Goal: Navigation & Orientation: Find specific page/section

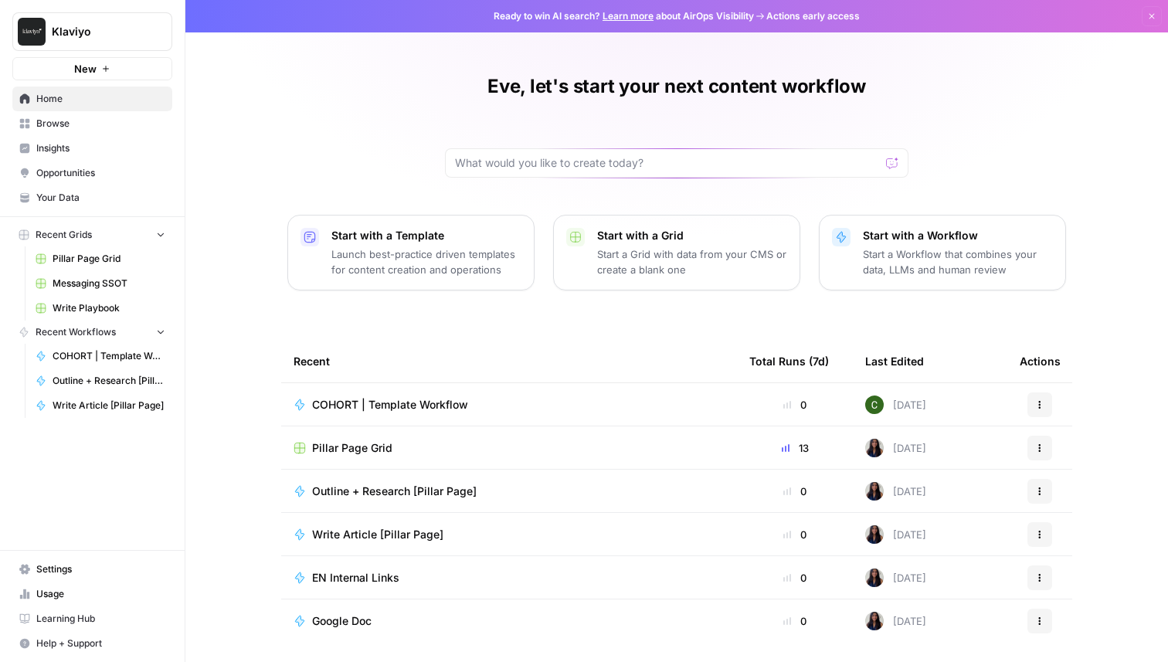
click at [60, 121] on span "Browse" at bounding box center [100, 124] width 129 height 14
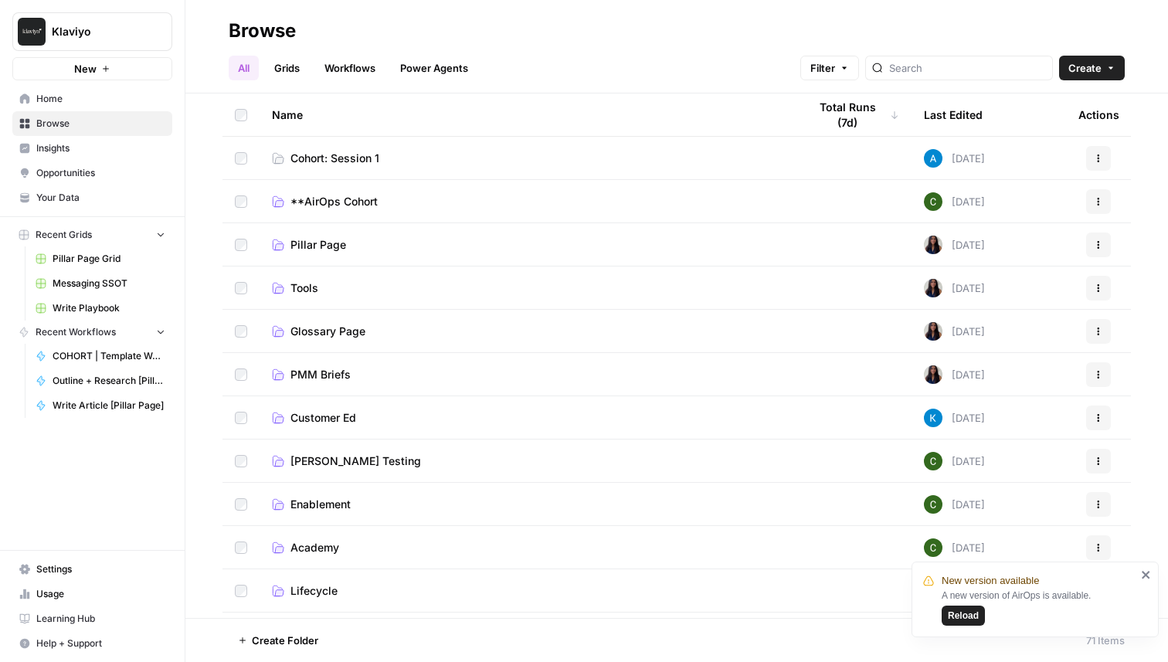
click at [73, 256] on span "Pillar Page Grid" at bounding box center [109, 259] width 113 height 14
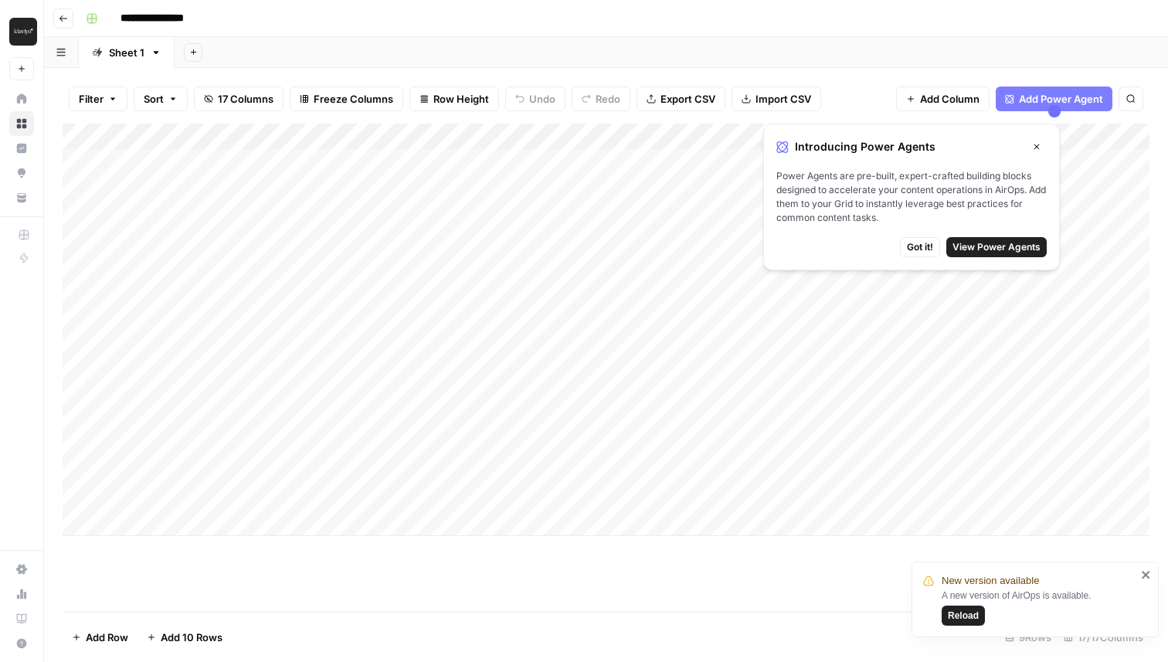
click at [1036, 148] on icon "button" at bounding box center [1037, 147] width 5 height 5
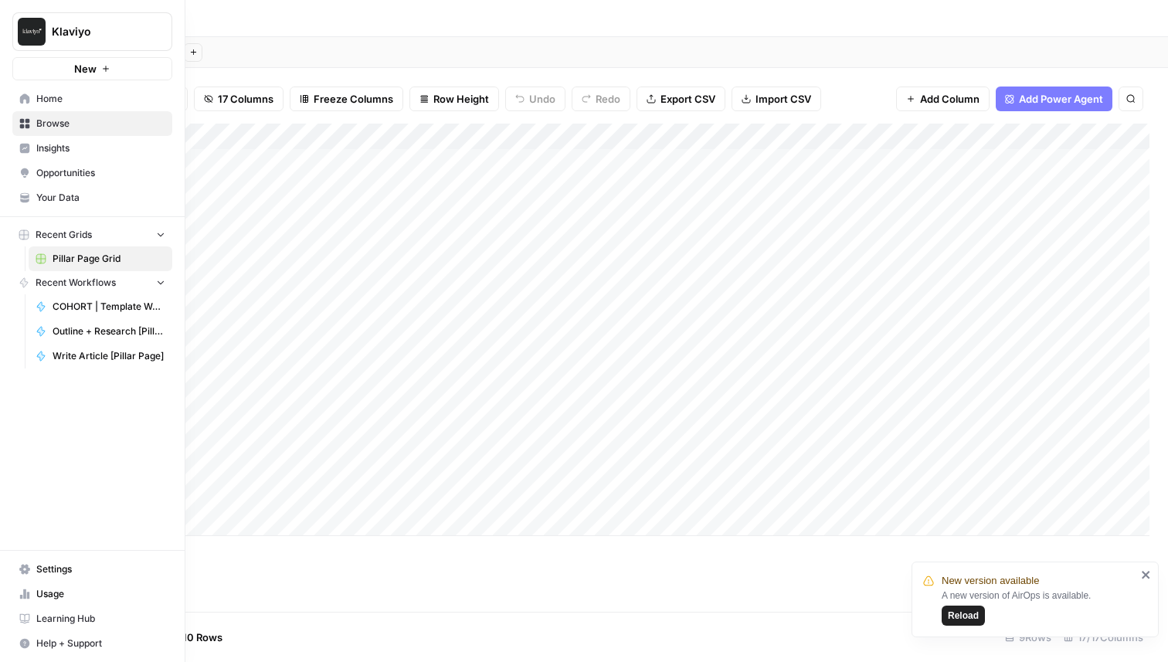
click at [75, 253] on span "Pillar Page Grid" at bounding box center [109, 259] width 113 height 14
click at [43, 124] on span "Browse" at bounding box center [100, 124] width 129 height 14
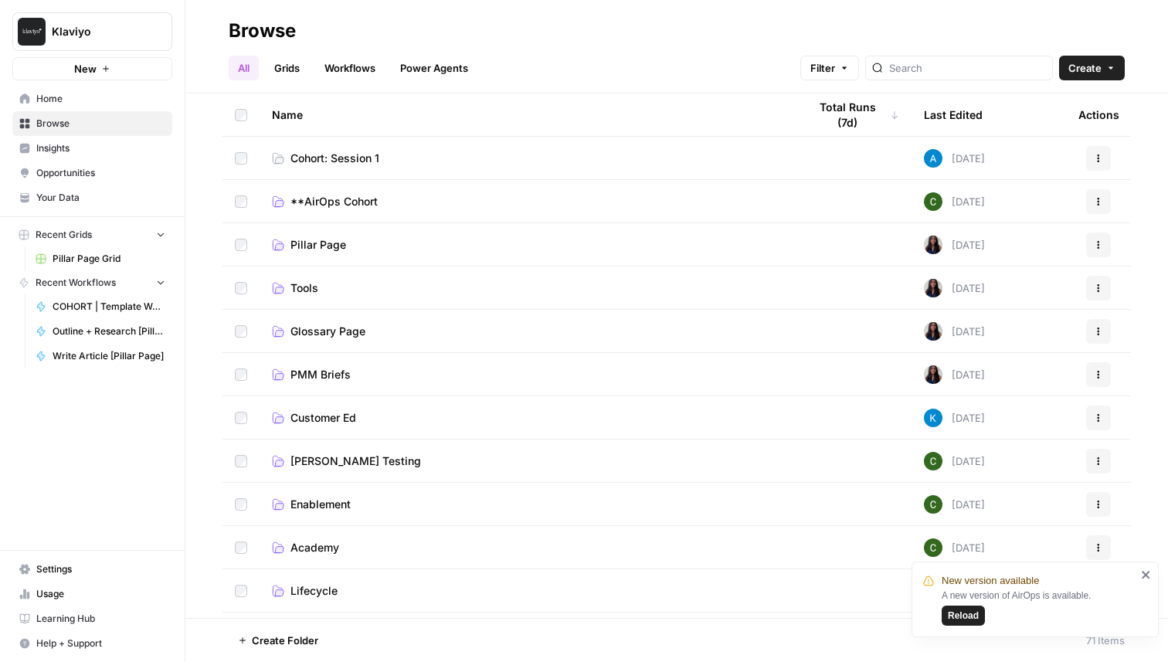
click at [359, 162] on span "Cohort: Session 1" at bounding box center [335, 158] width 89 height 15
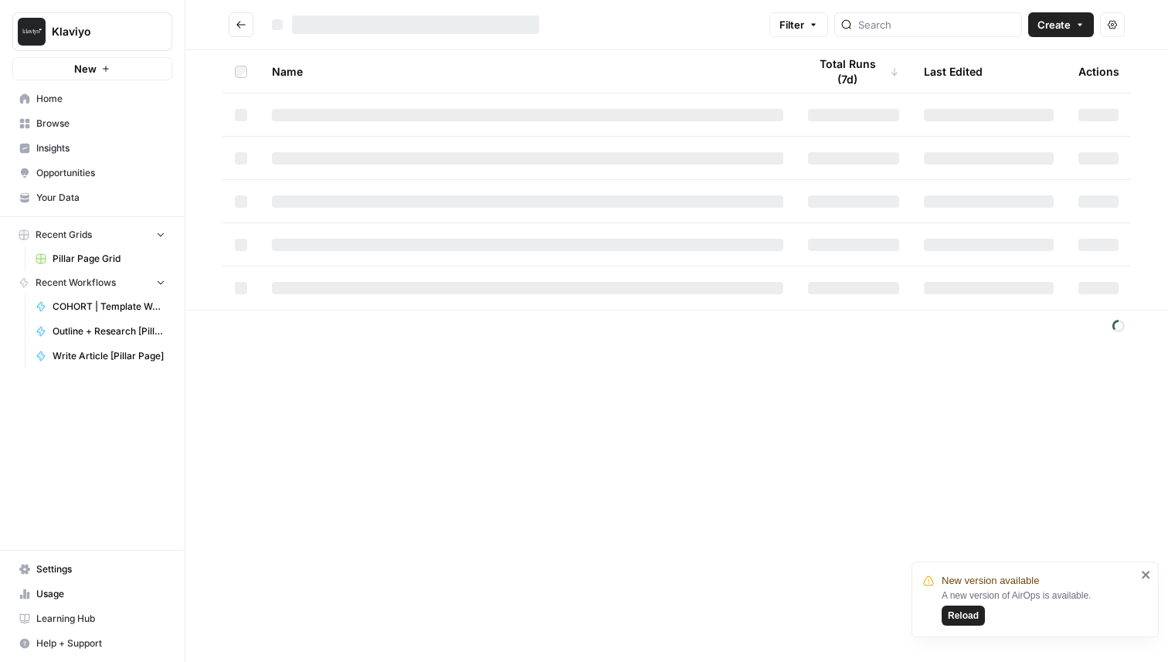
click at [359, 162] on div at bounding box center [528, 158] width 512 height 12
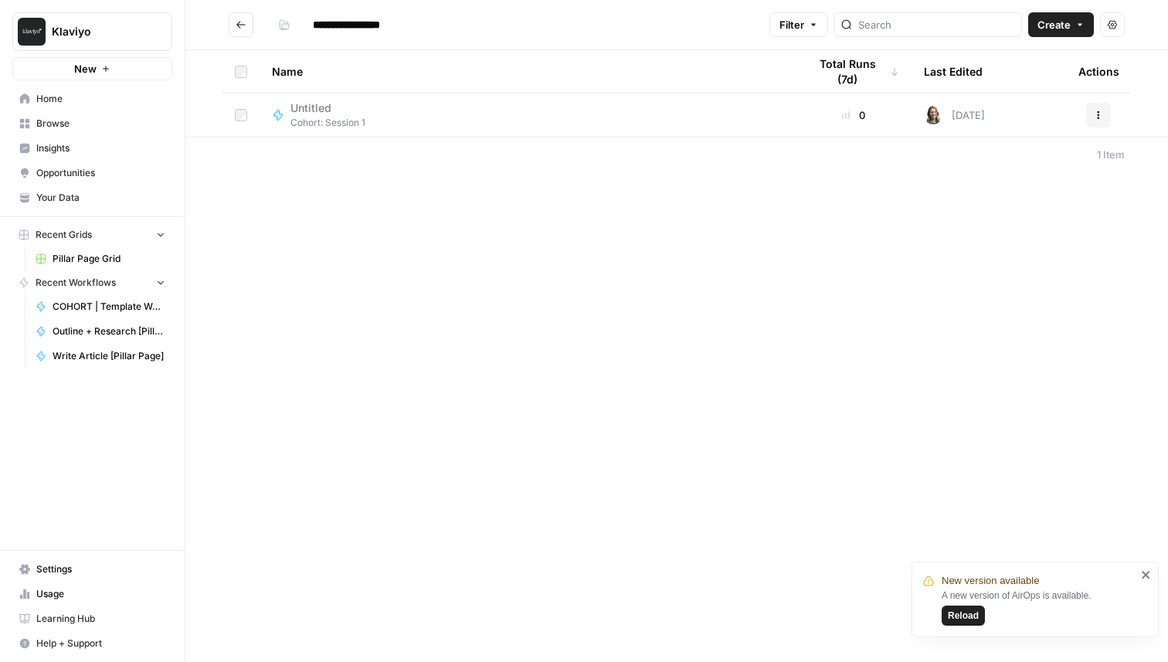
click at [1075, 29] on button "Create" at bounding box center [1062, 24] width 66 height 25
